Goal: Task Accomplishment & Management: Manage account settings

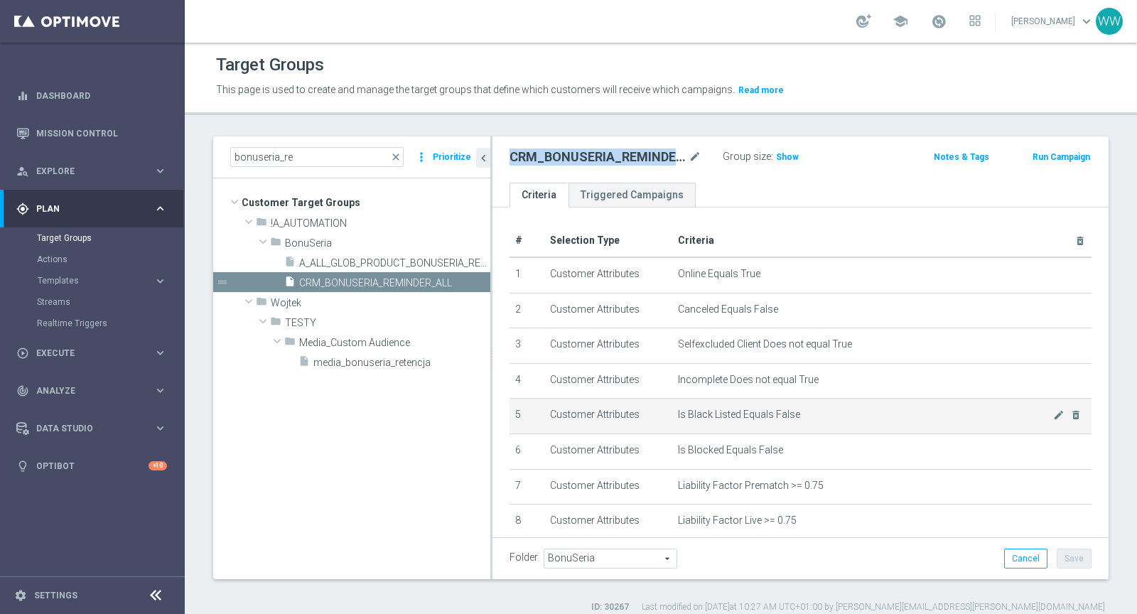
scroll to position [149, 0]
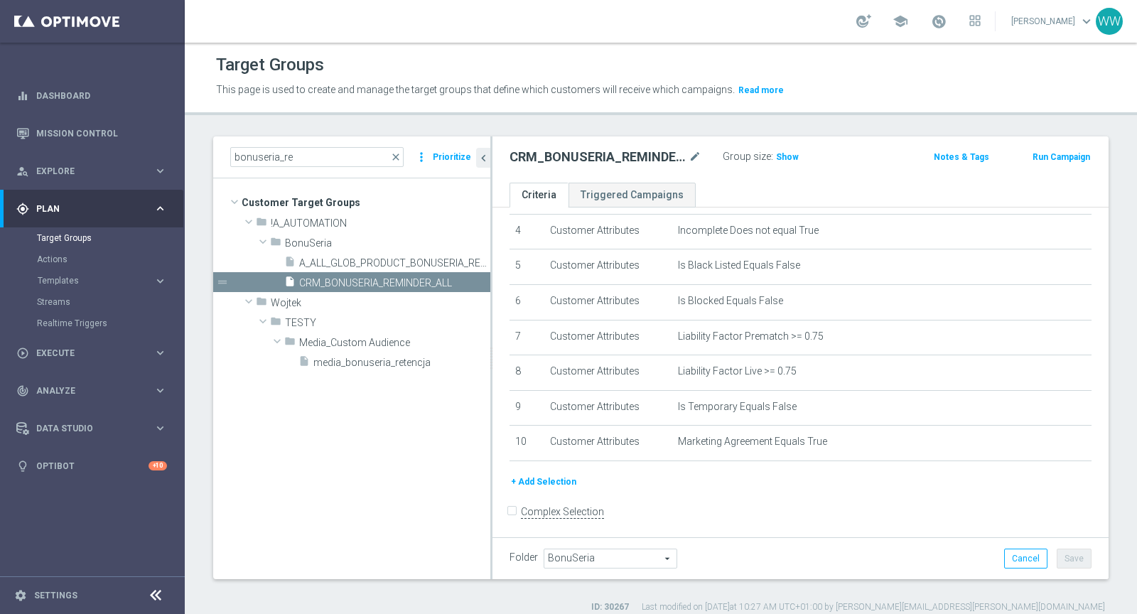
click at [649, 156] on h2 "CRM_BONUSERIA_REMINDER_ALL" at bounding box center [598, 157] width 176 height 17
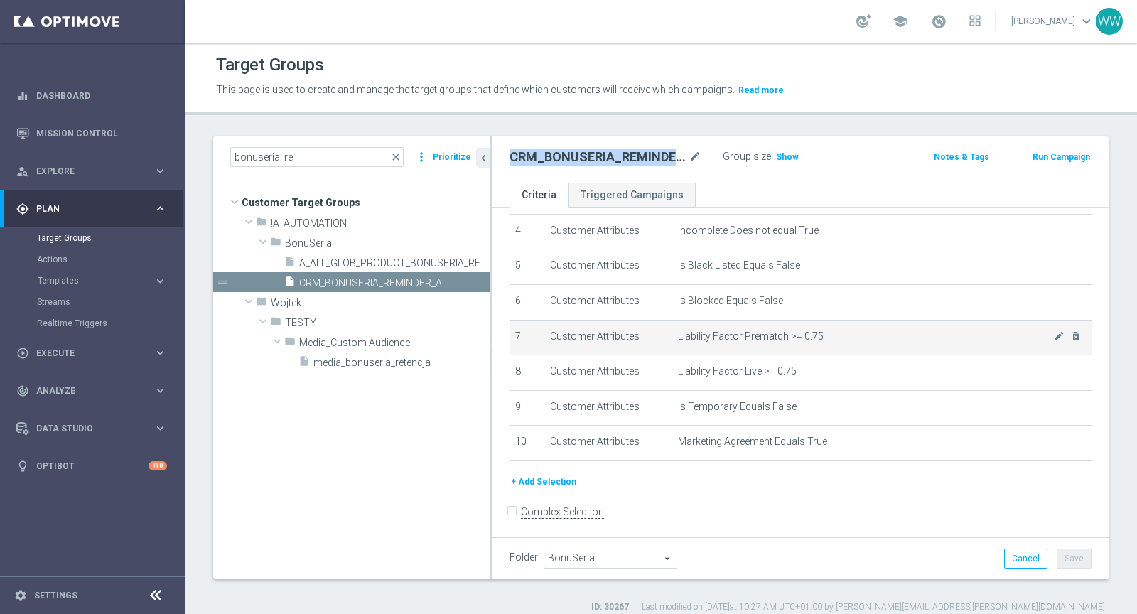
scroll to position [12, 0]
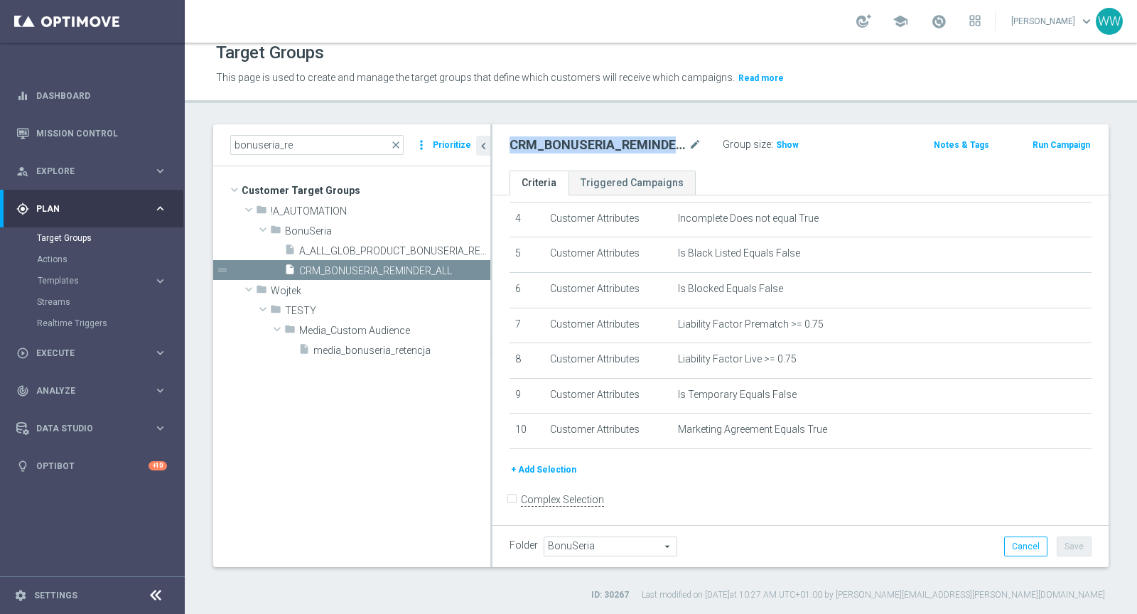
click at [601, 148] on h2 "CRM_BONUSERIA_REMINDER_ALL" at bounding box center [598, 144] width 176 height 17
